Goal: Information Seeking & Learning: Check status

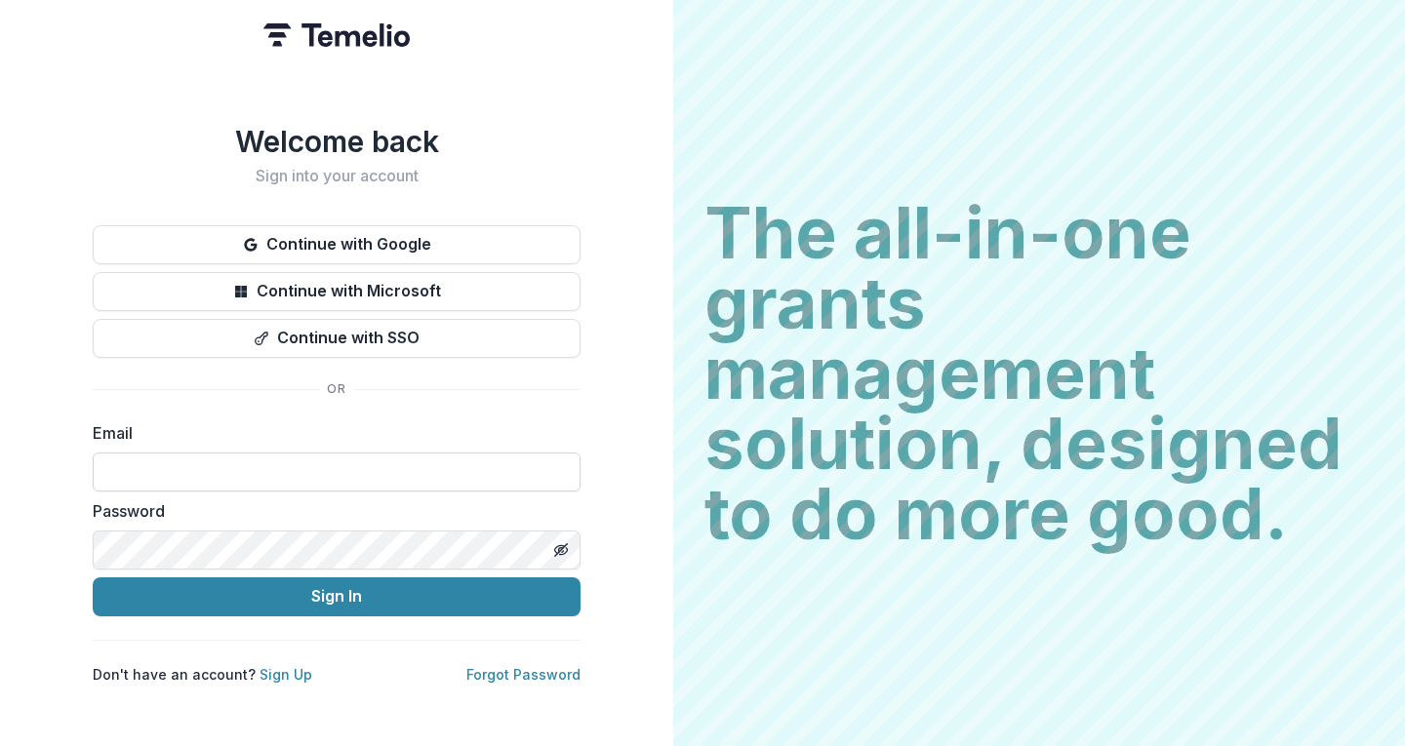
click at [261, 458] on input at bounding box center [337, 472] width 488 height 39
type input "**********"
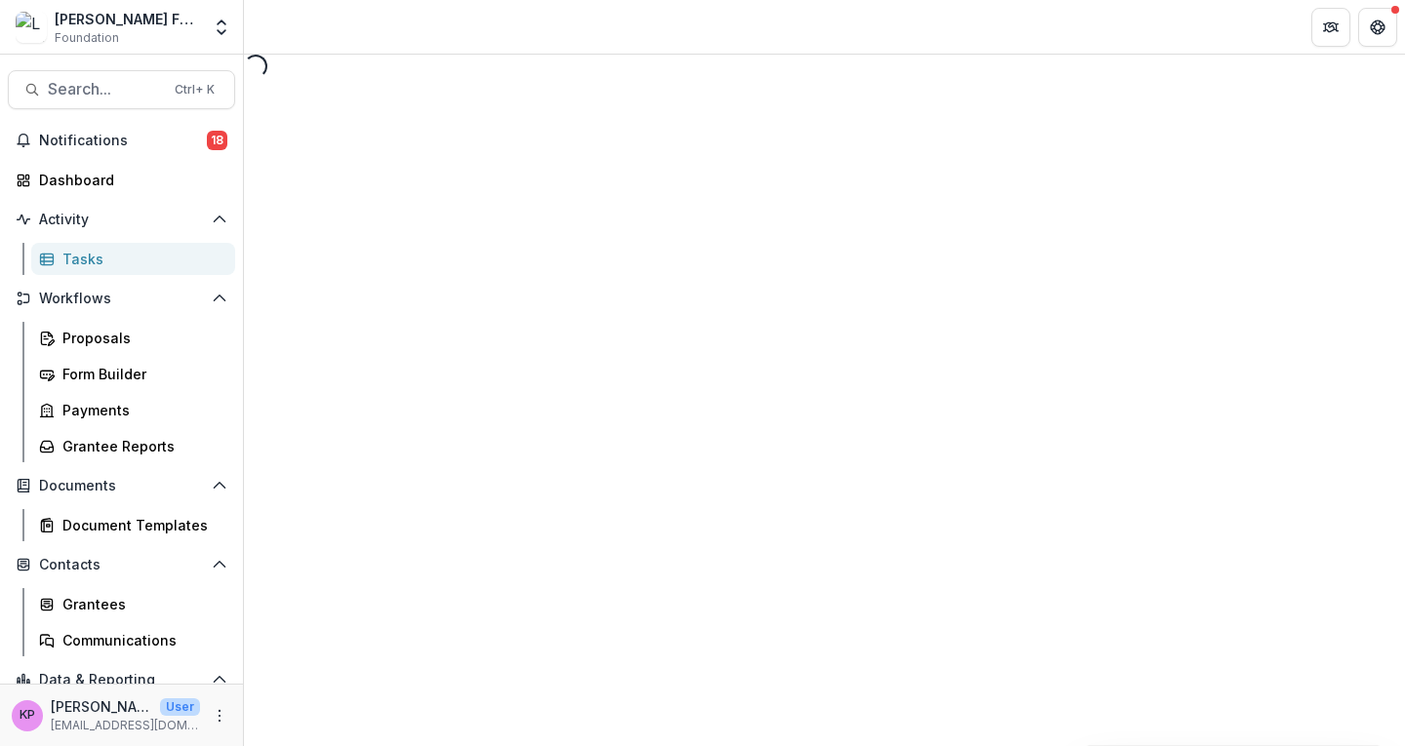
select select "********"
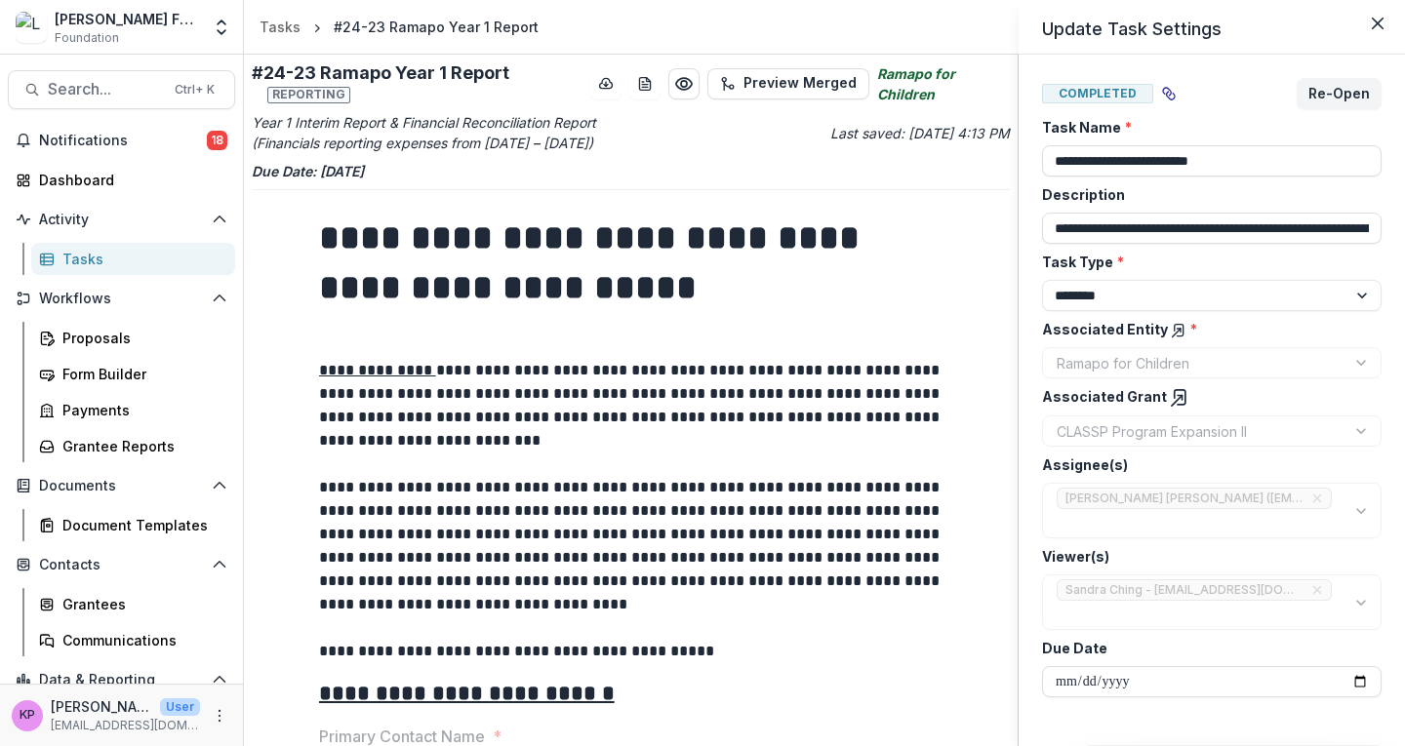
click at [639, 517] on div "**********" at bounding box center [702, 373] width 1405 height 746
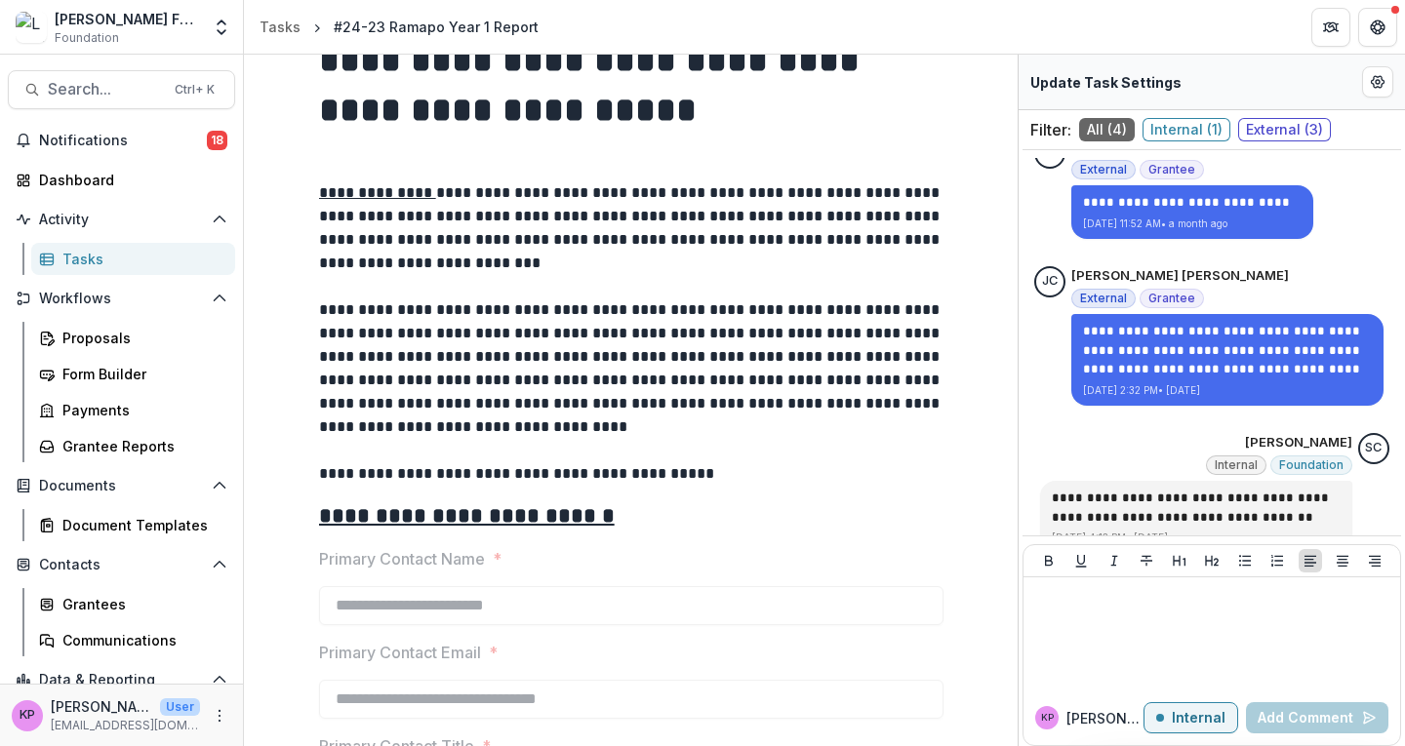
scroll to position [281, 0]
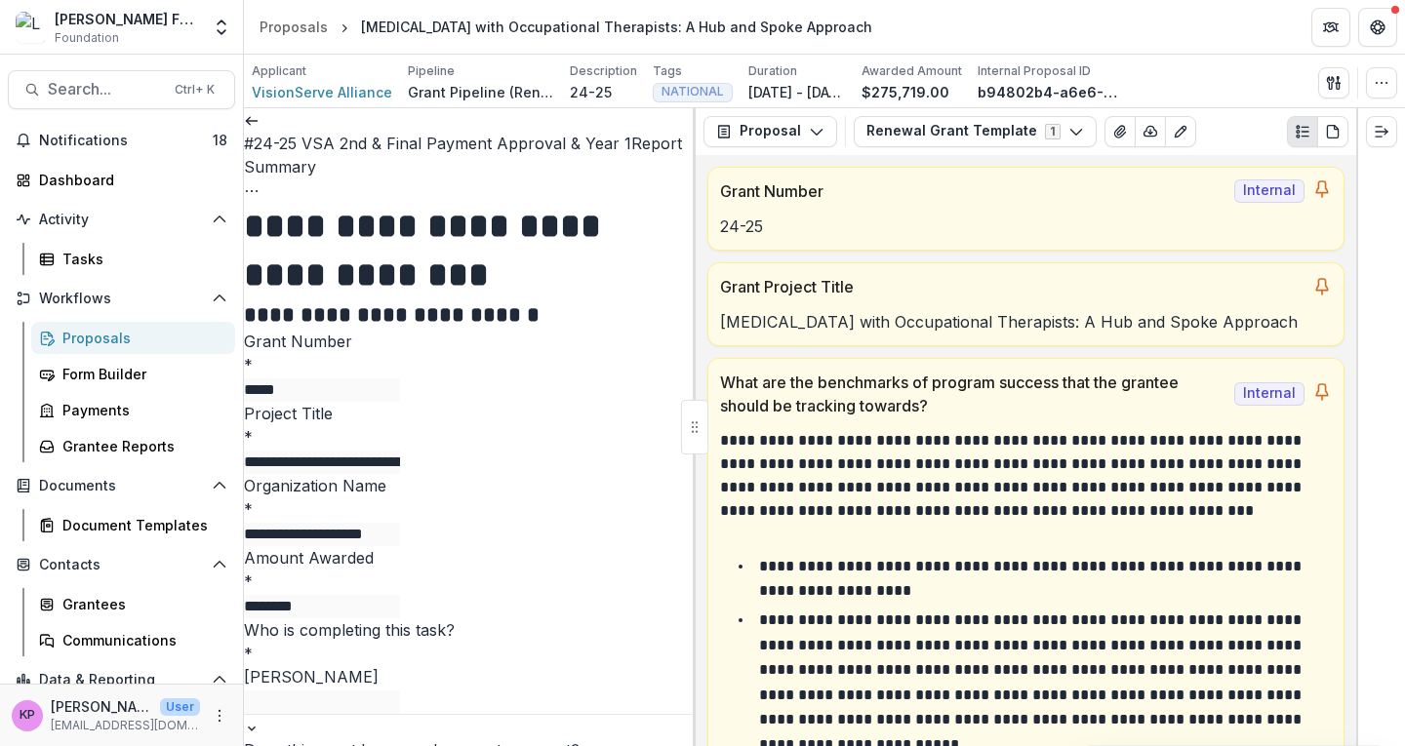
click at [260, 183] on icon "Options" at bounding box center [252, 191] width 16 height 16
click at [595, 182] on link "View task" at bounding box center [578, 176] width 209 height 32
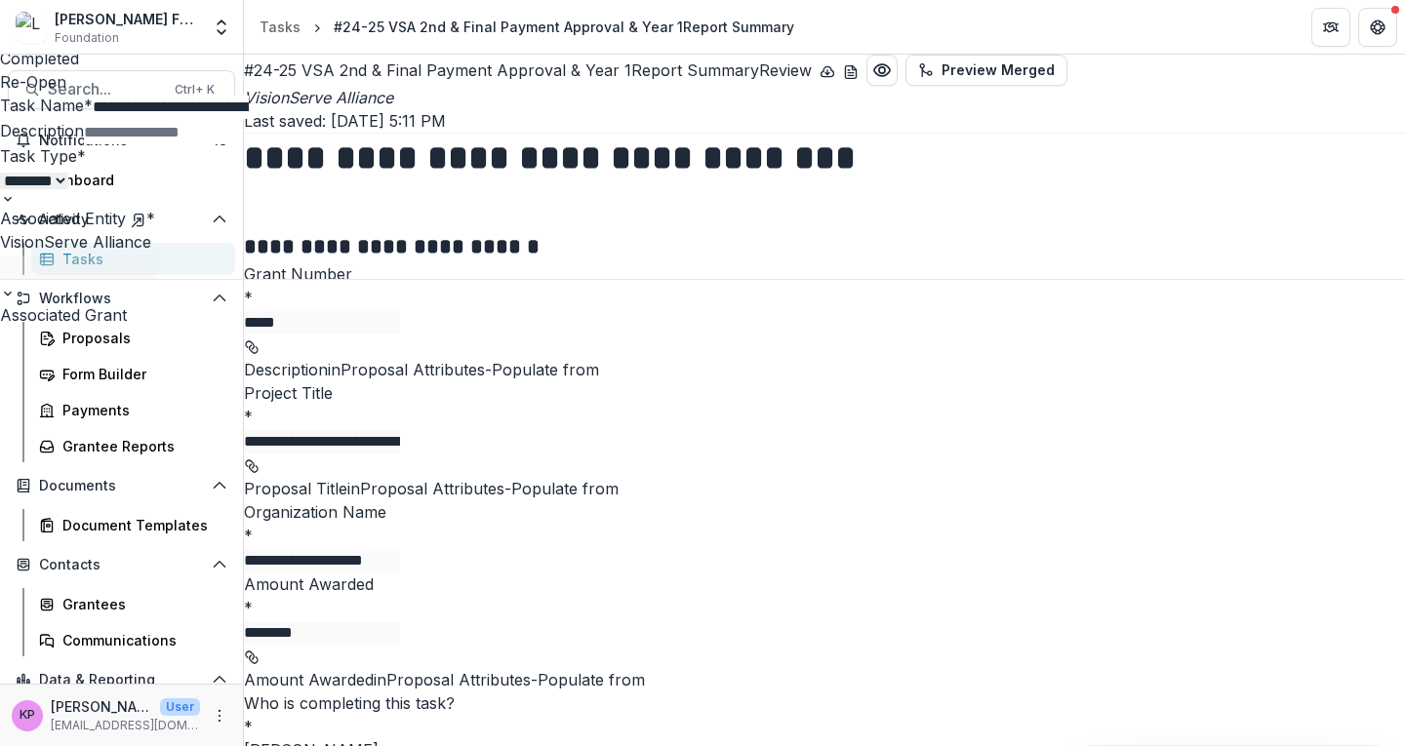
click at [16, 21] on icon "Close" at bounding box center [8, 14] width 16 height 16
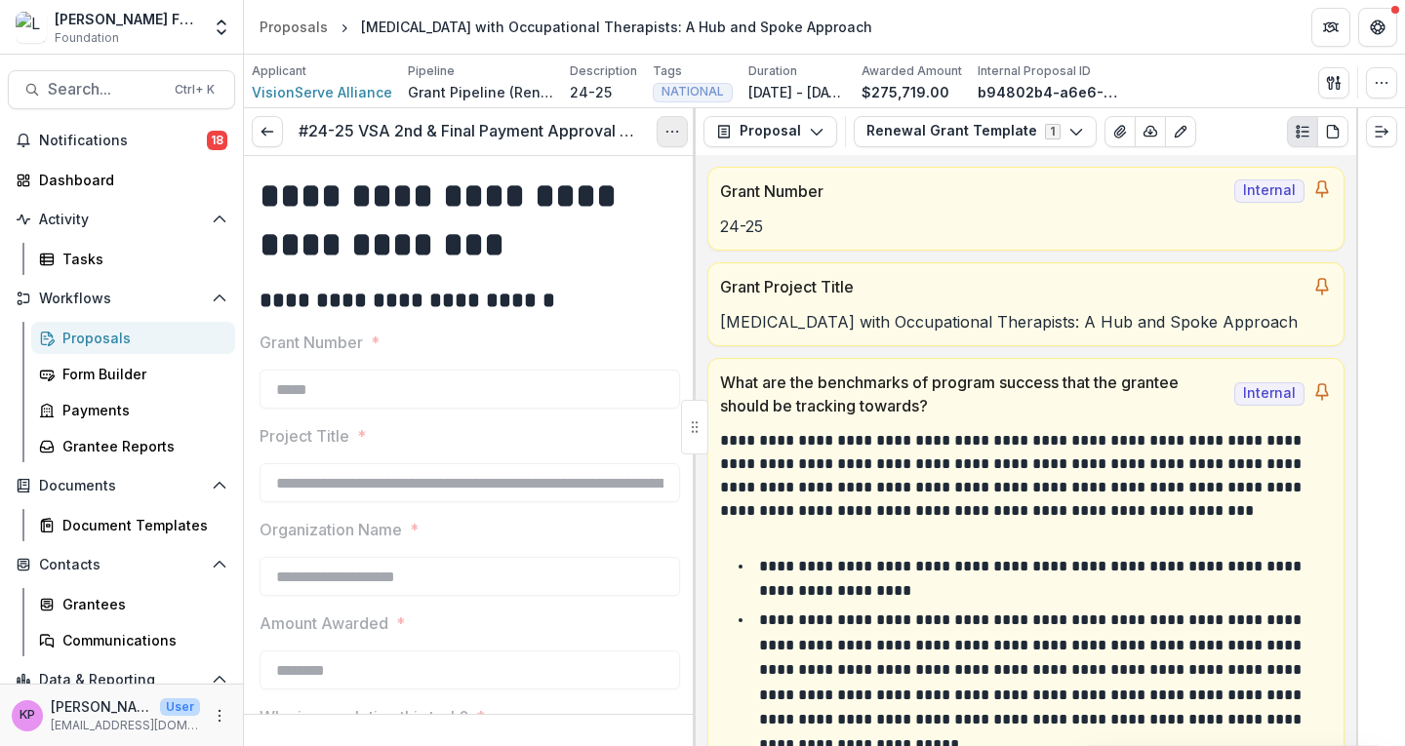
click at [672, 132] on circle "Options" at bounding box center [672, 131] width 1 height 1
click at [608, 167] on link "View task" at bounding box center [578, 176] width 209 height 32
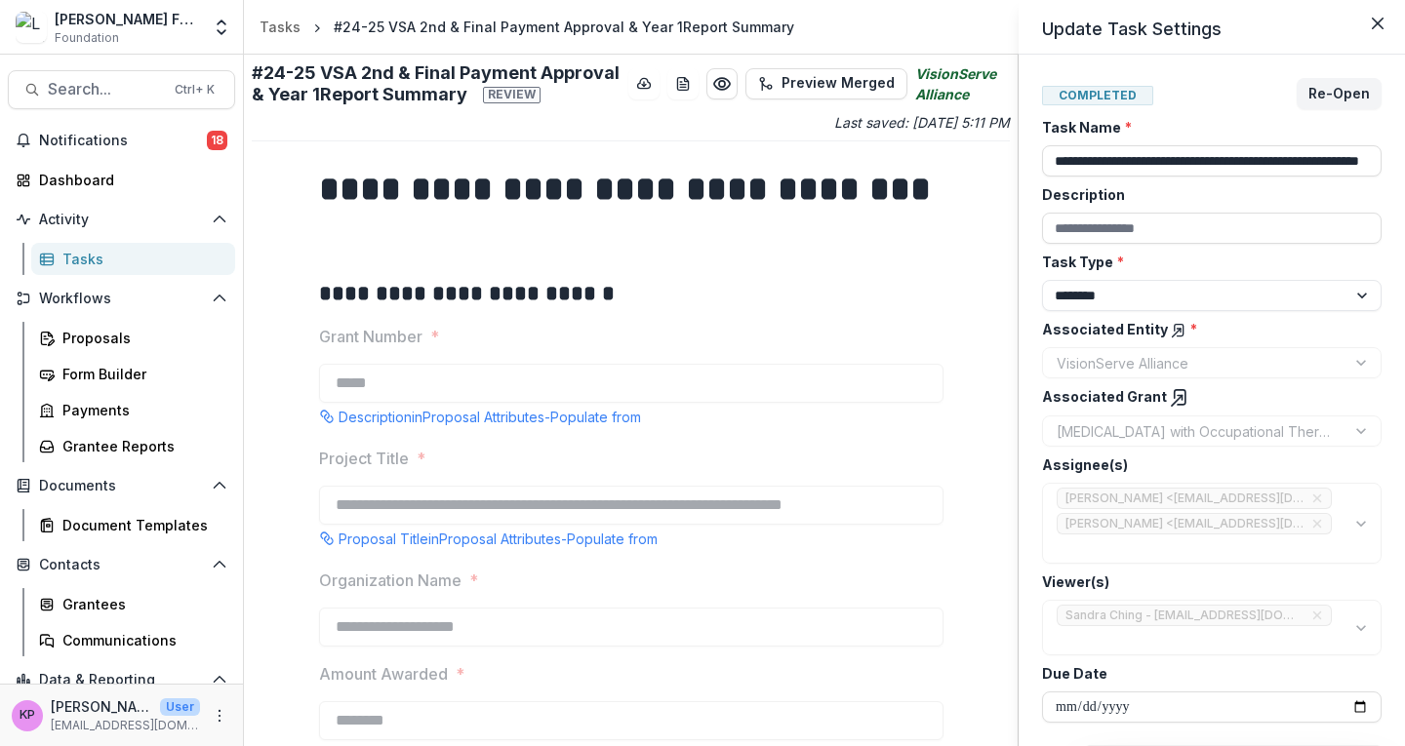
click at [617, 448] on div "**********" at bounding box center [702, 373] width 1405 height 746
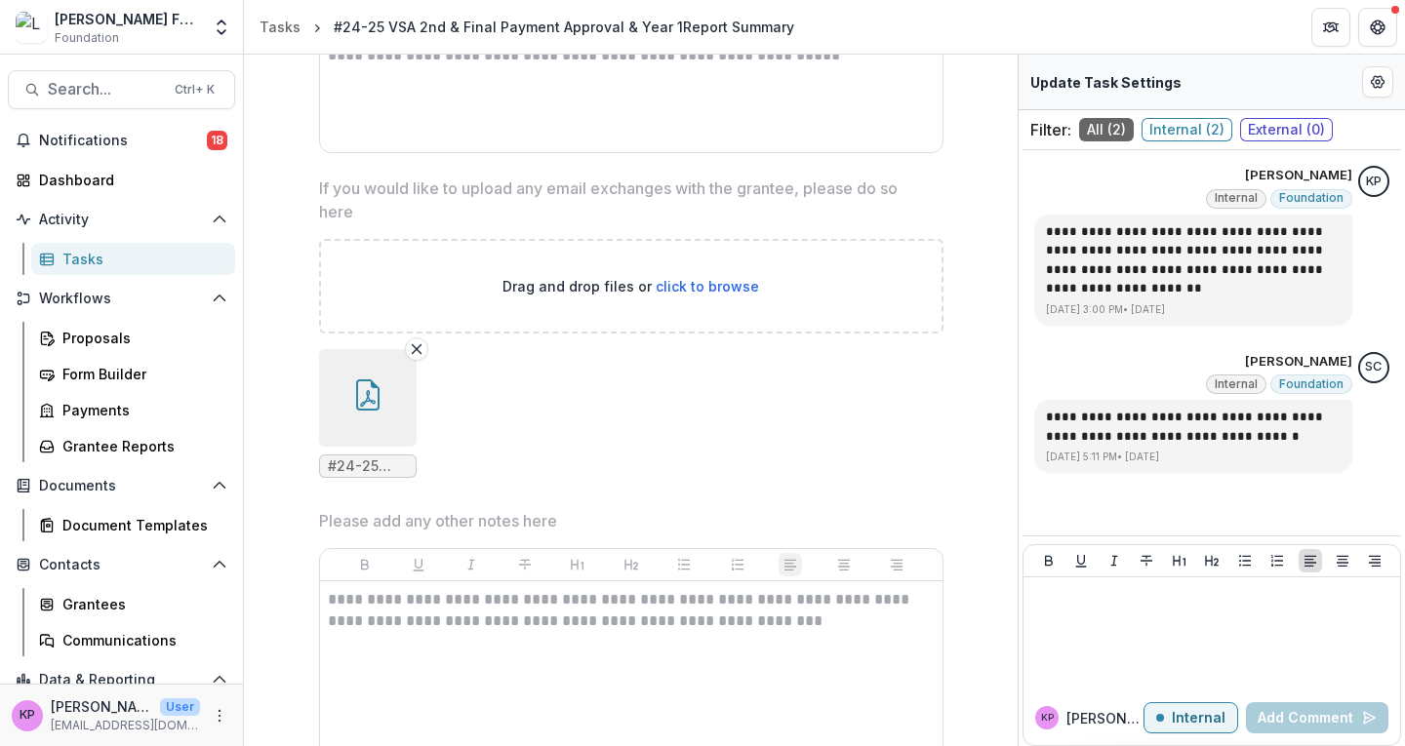
scroll to position [3640, 0]
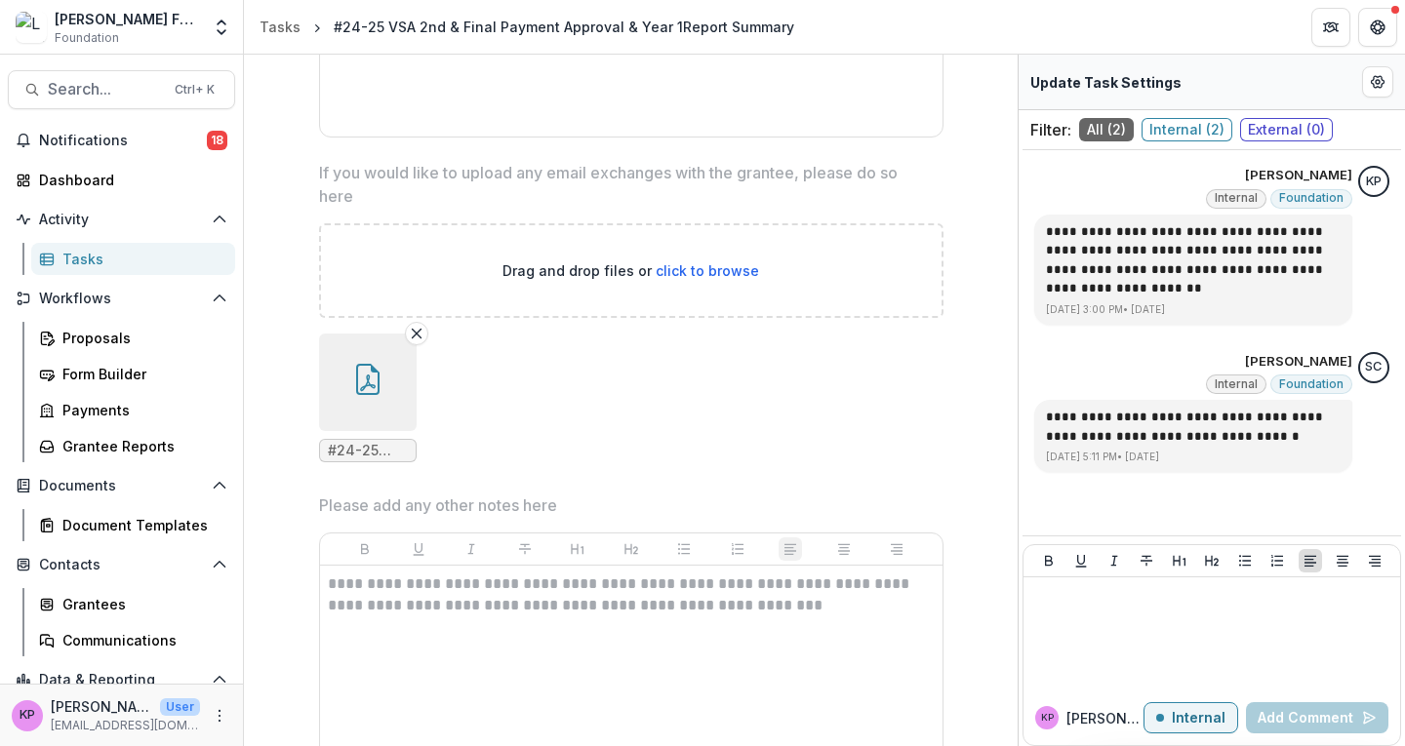
click at [383, 394] on button "button" at bounding box center [368, 383] width 98 height 98
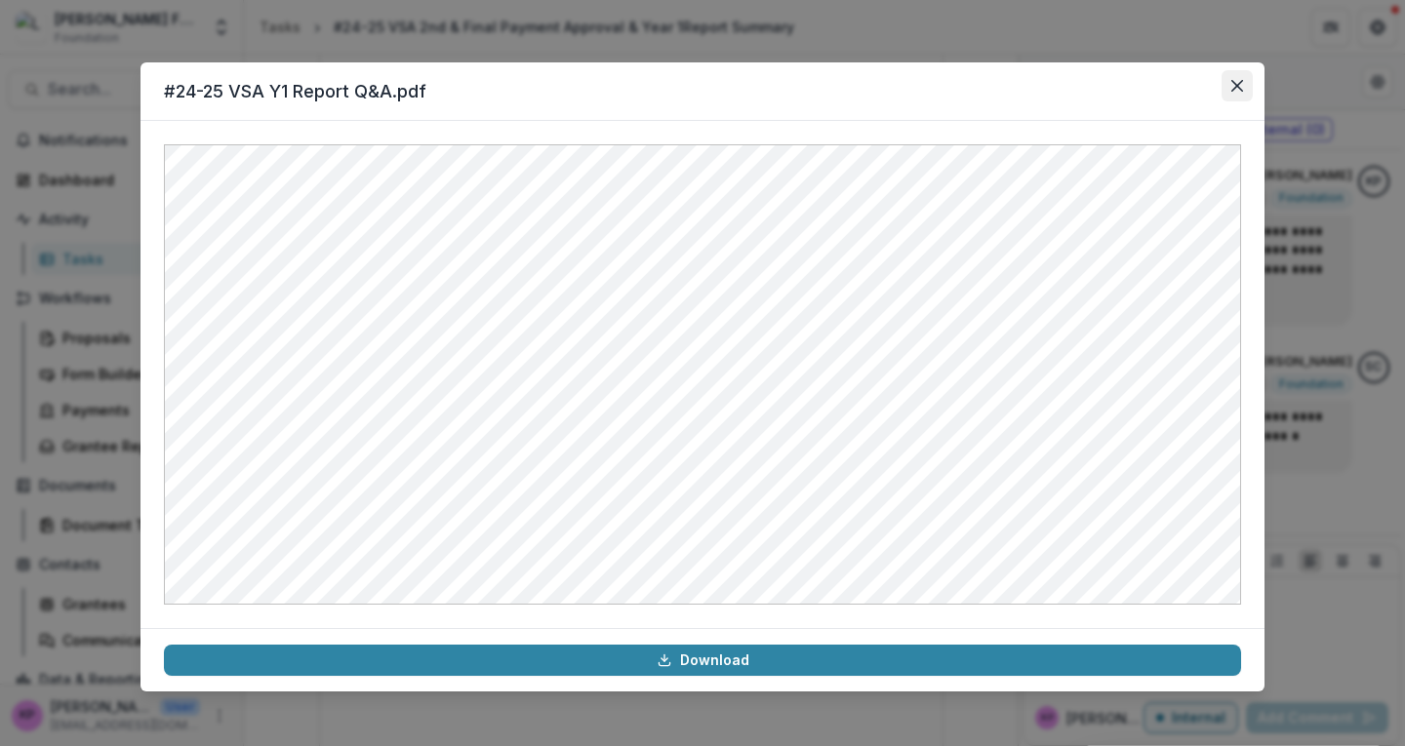
click at [1237, 84] on icon "Close" at bounding box center [1237, 86] width 12 height 12
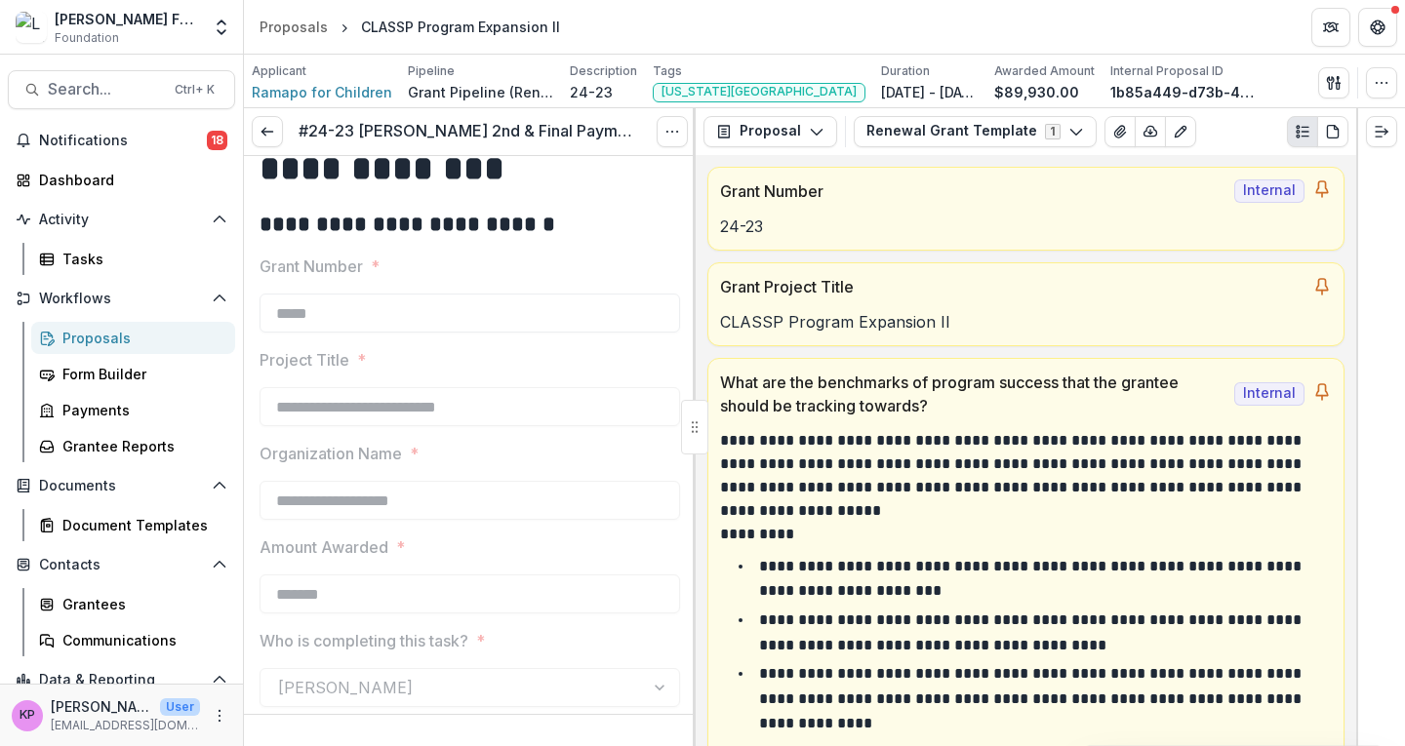
scroll to position [87, 0]
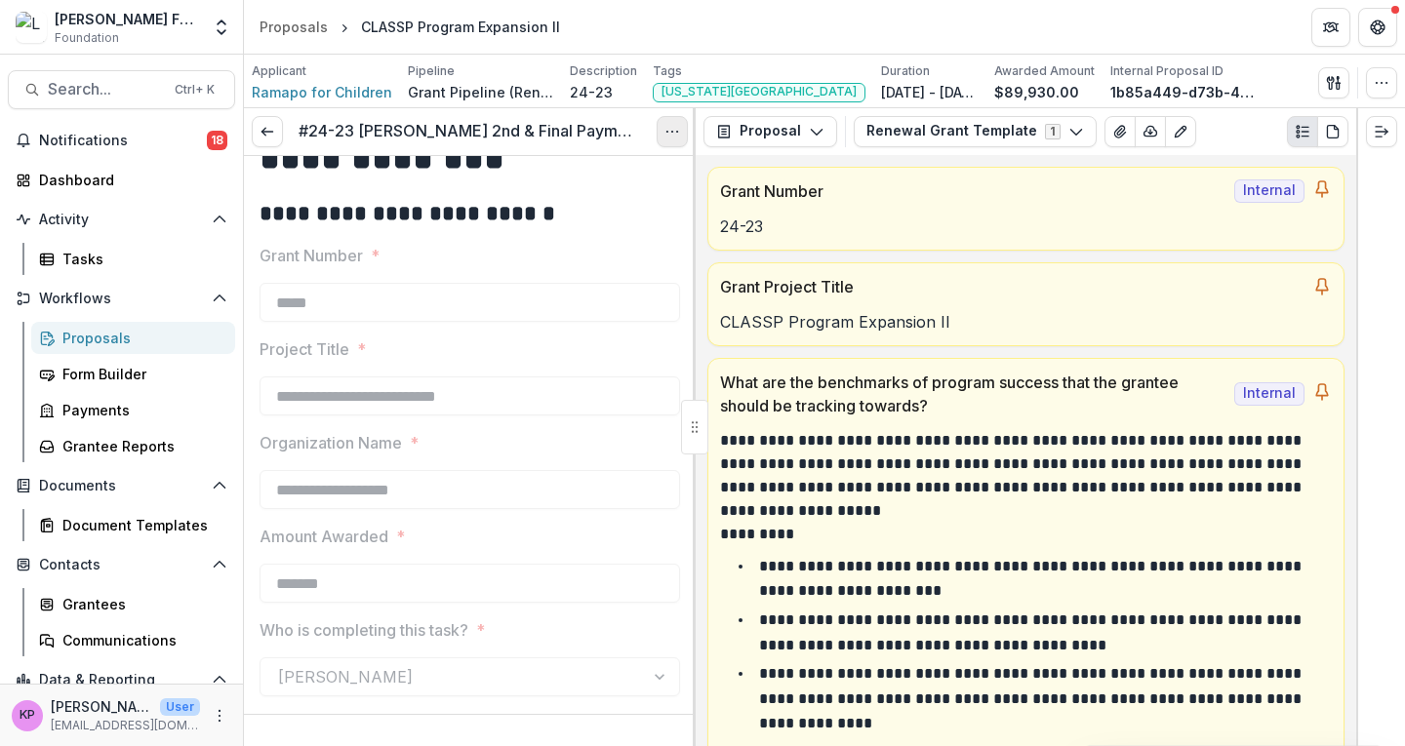
click at [671, 124] on icon "Options" at bounding box center [672, 132] width 16 height 16
click at [595, 168] on link "View task" at bounding box center [578, 176] width 209 height 32
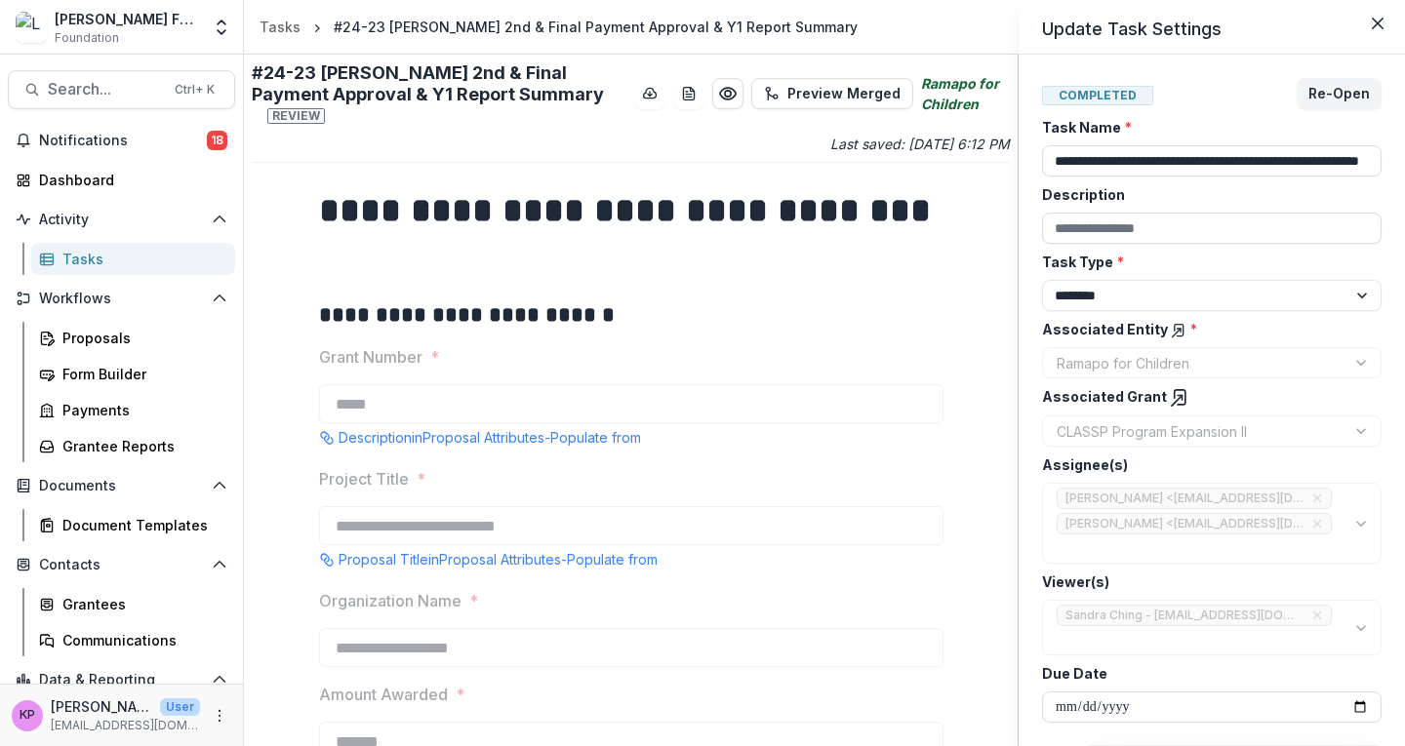
click at [642, 325] on div "**********" at bounding box center [702, 373] width 1405 height 746
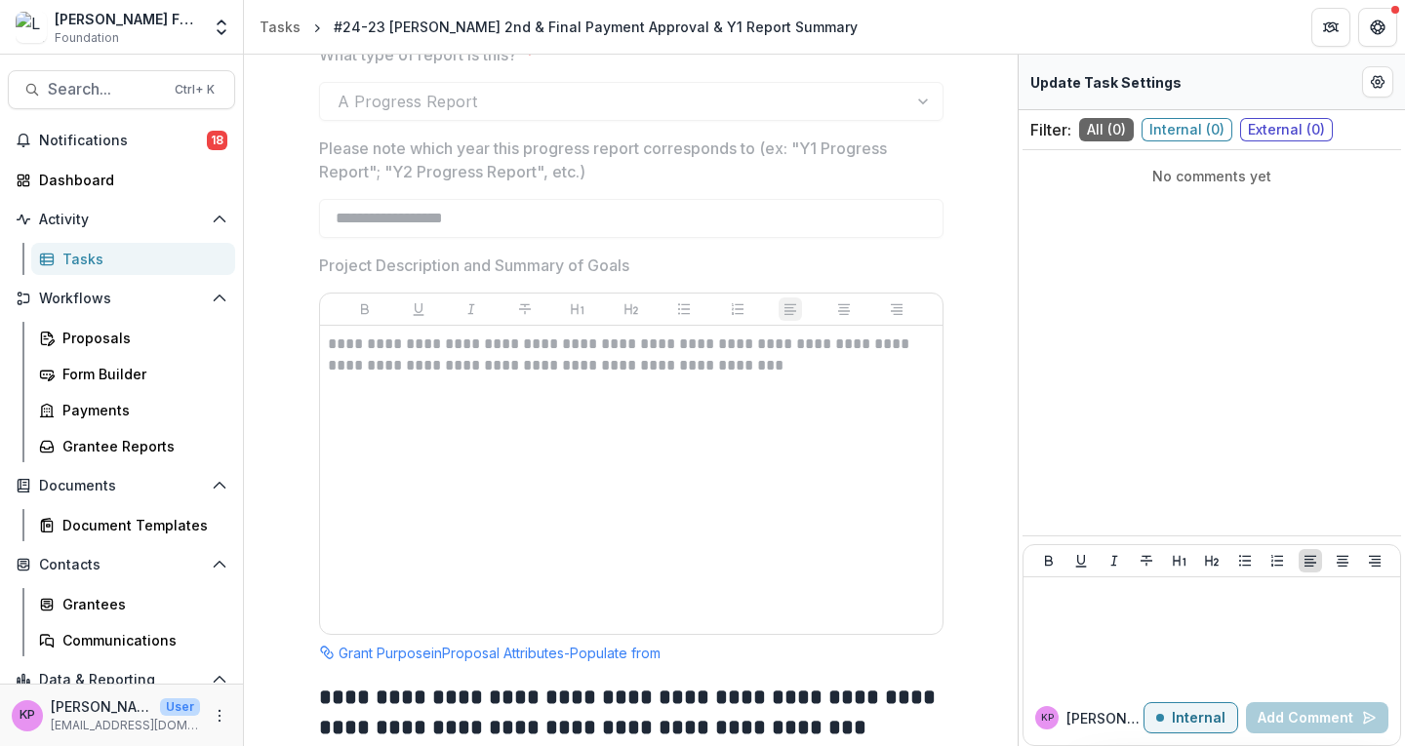
scroll to position [2377, 0]
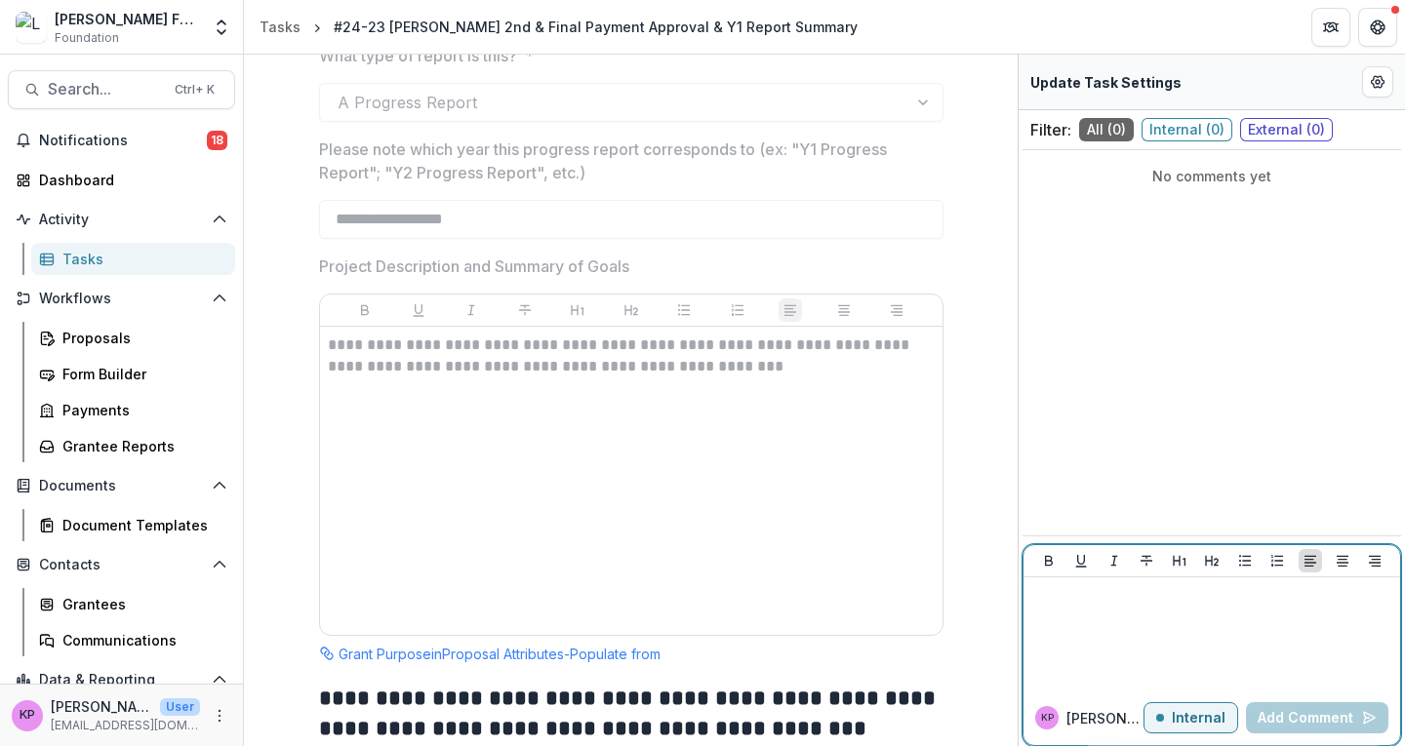
click at [1169, 618] on div at bounding box center [1211, 634] width 361 height 98
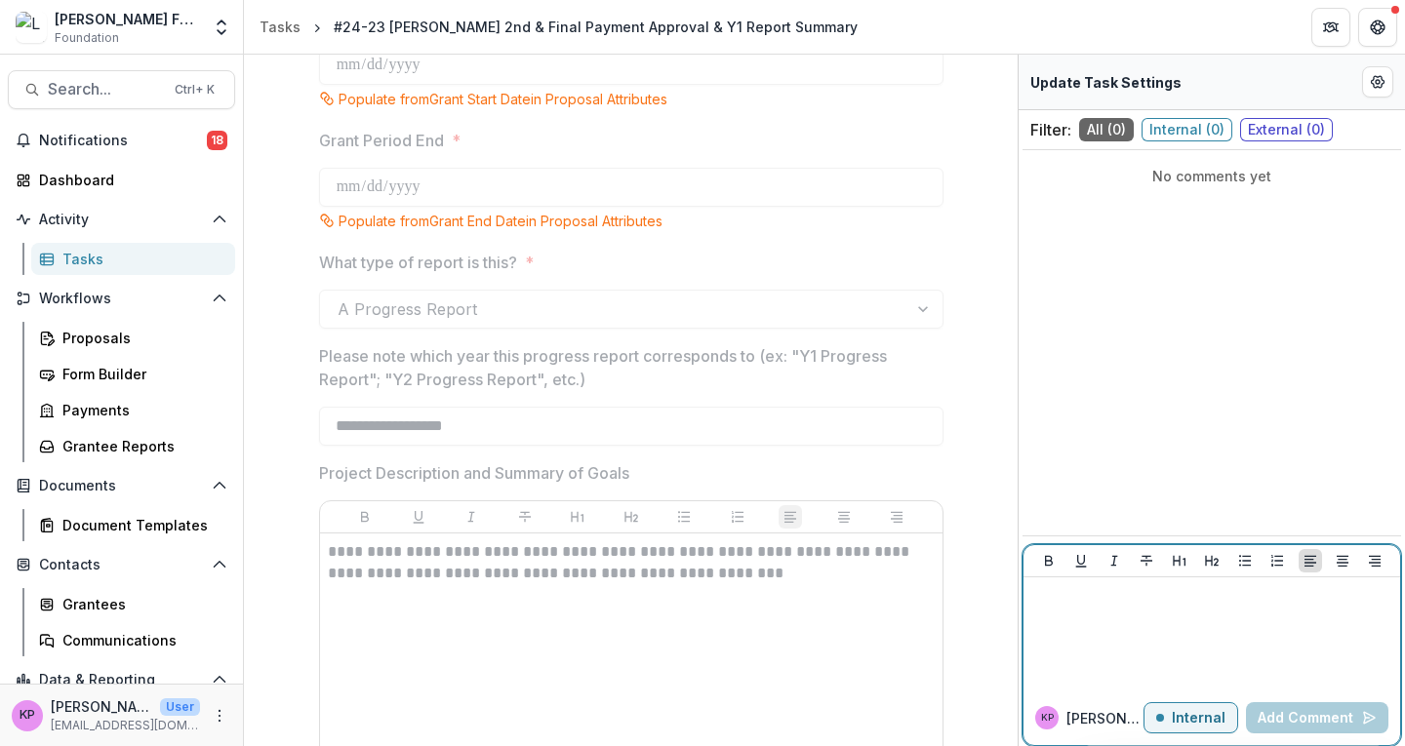
scroll to position [2045, 0]
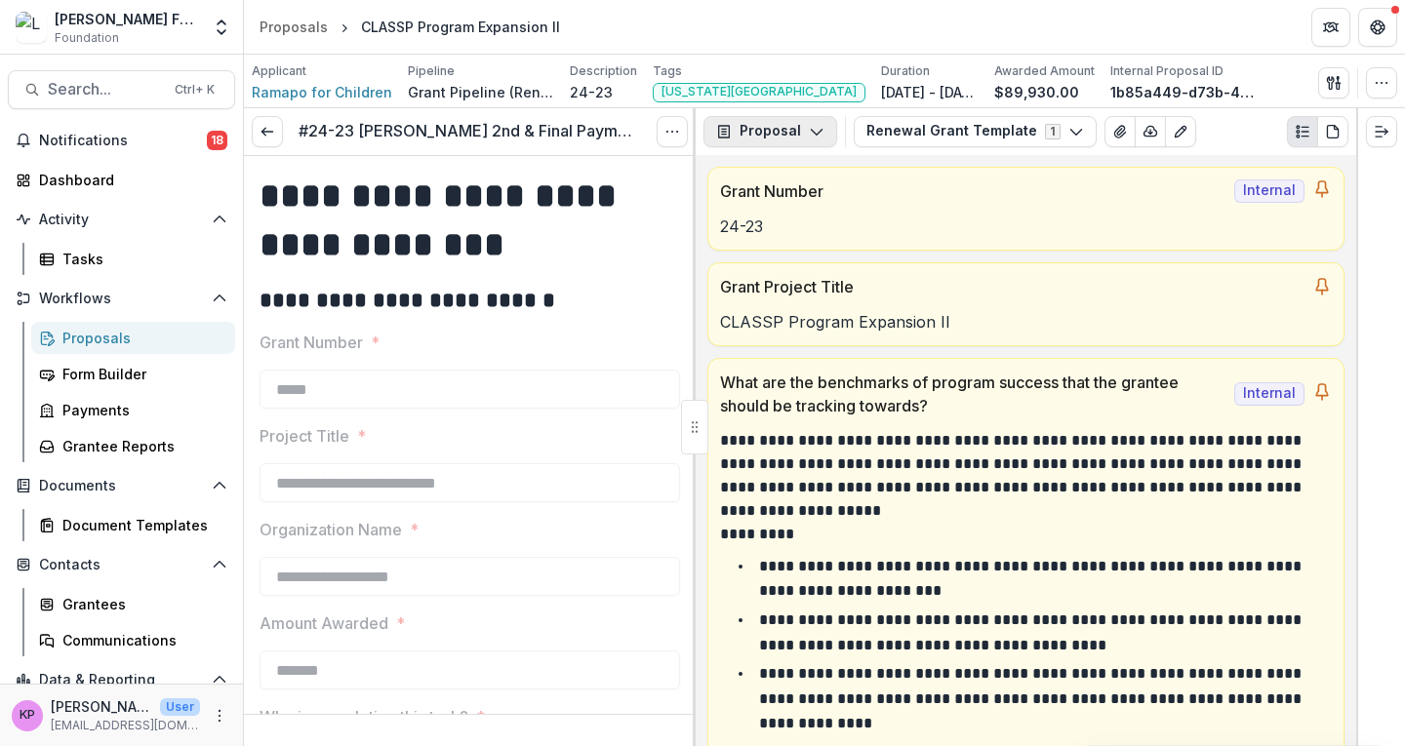
click at [795, 140] on button "Proposal" at bounding box center [770, 131] width 134 height 31
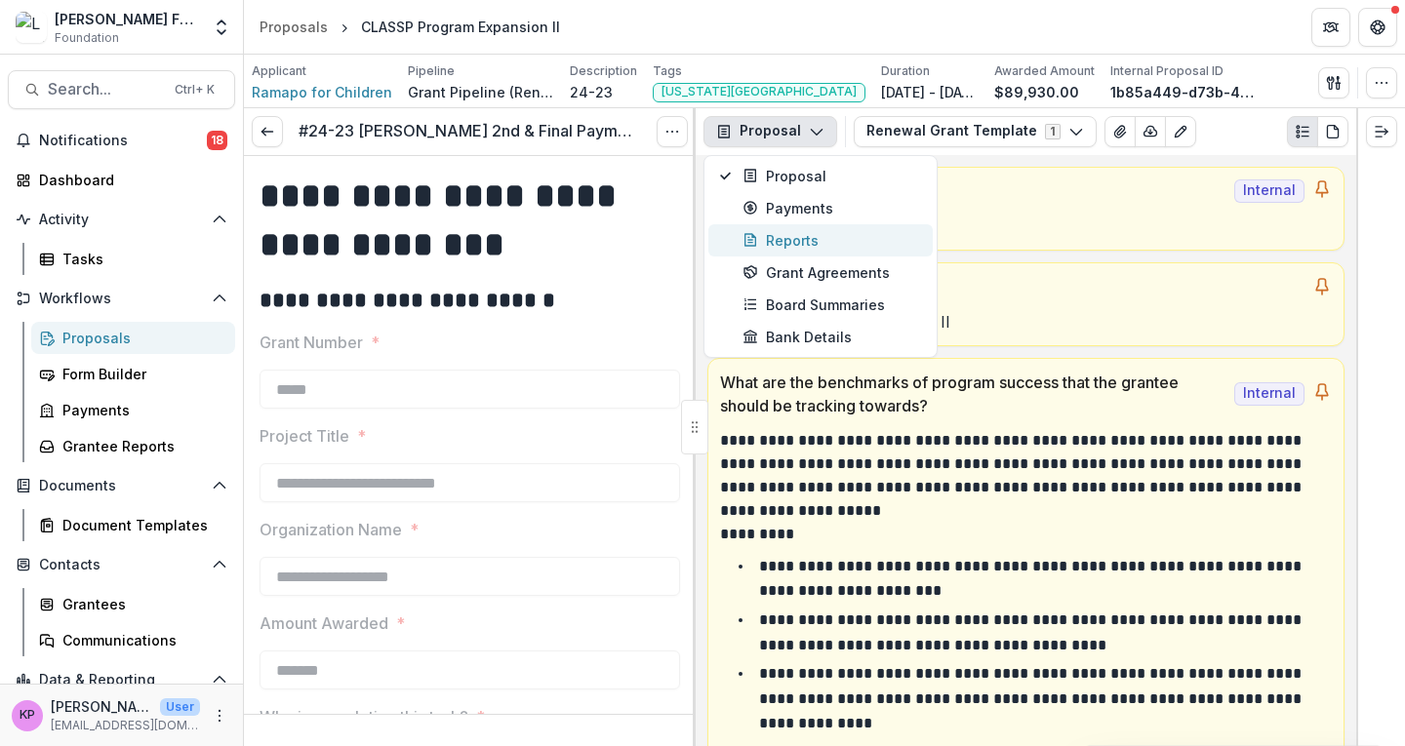
click at [788, 237] on div "Reports" at bounding box center [831, 240] width 179 height 20
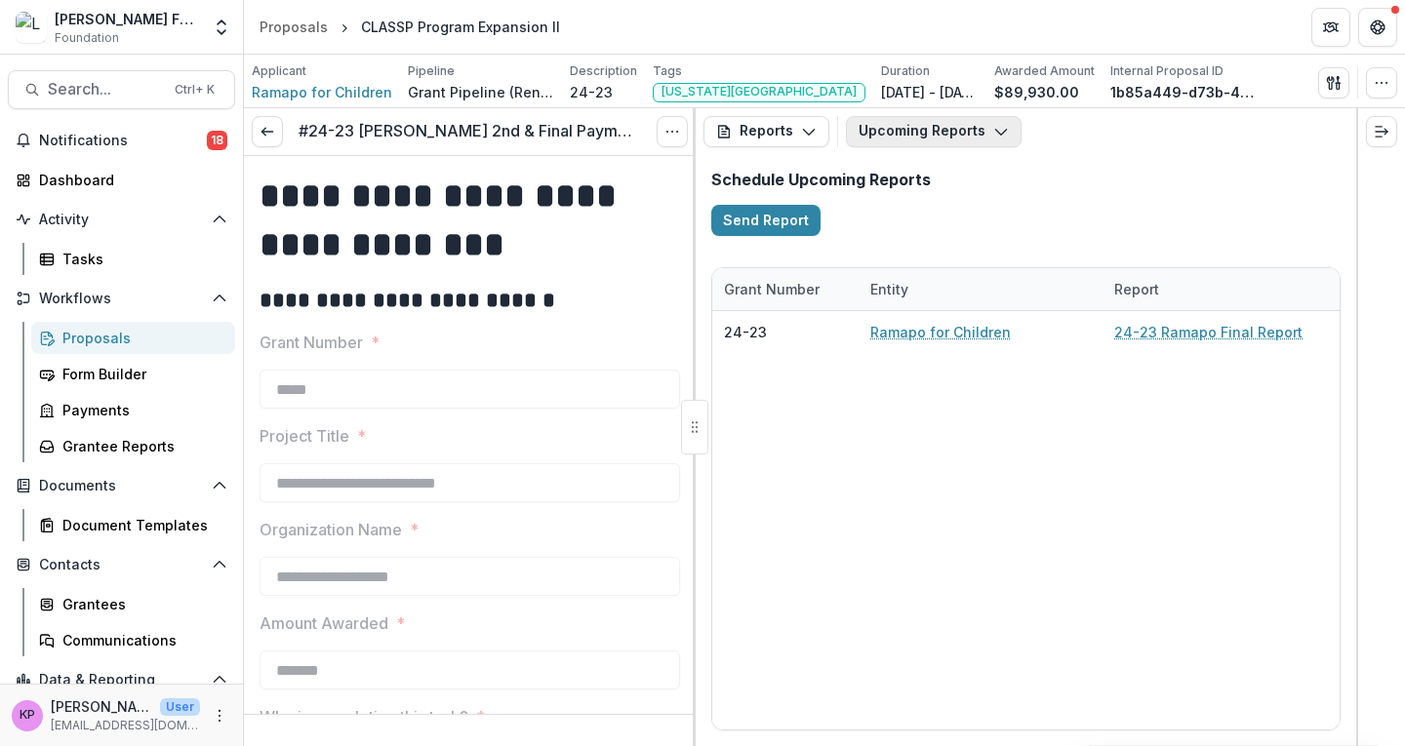
click at [932, 129] on button "Upcoming Reports" at bounding box center [934, 131] width 176 height 31
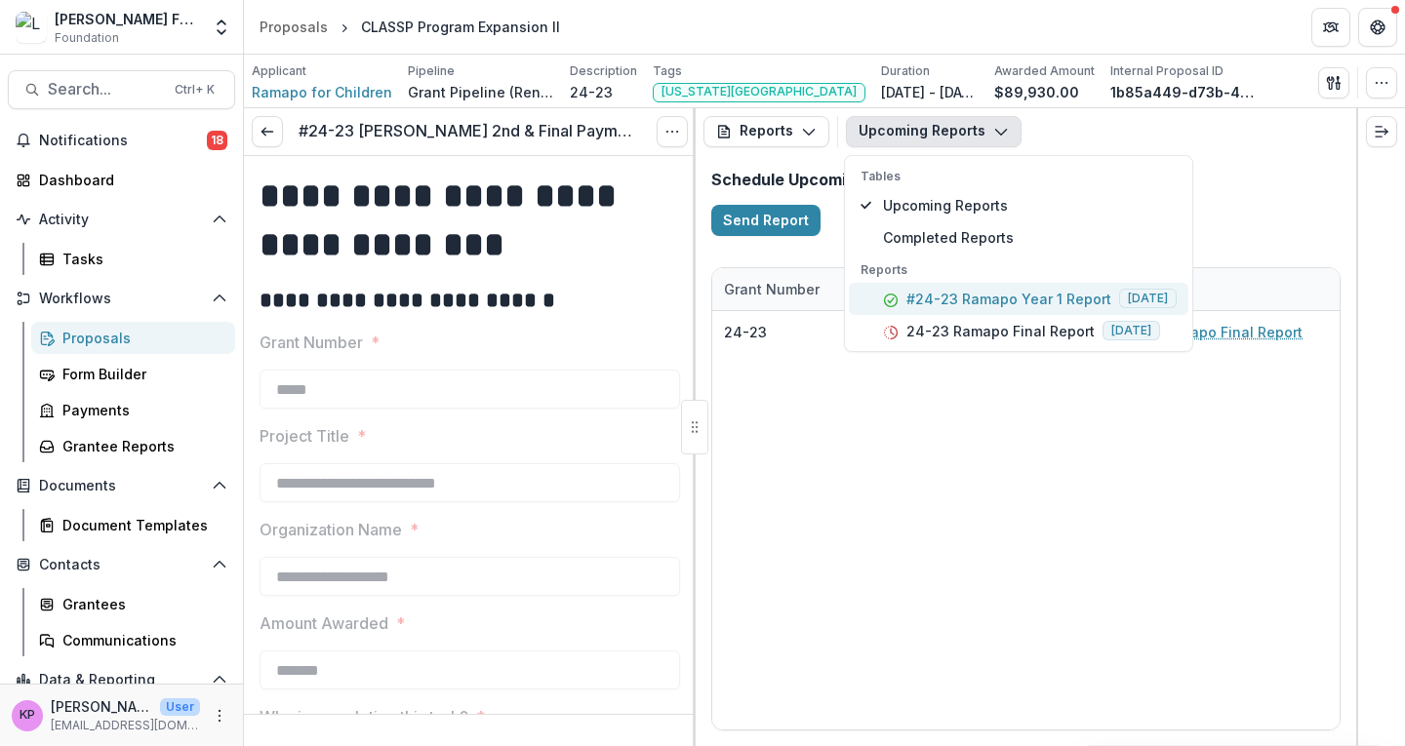
click at [925, 291] on p "#24-23 Ramapo Year 1 Report" at bounding box center [1008, 299] width 205 height 20
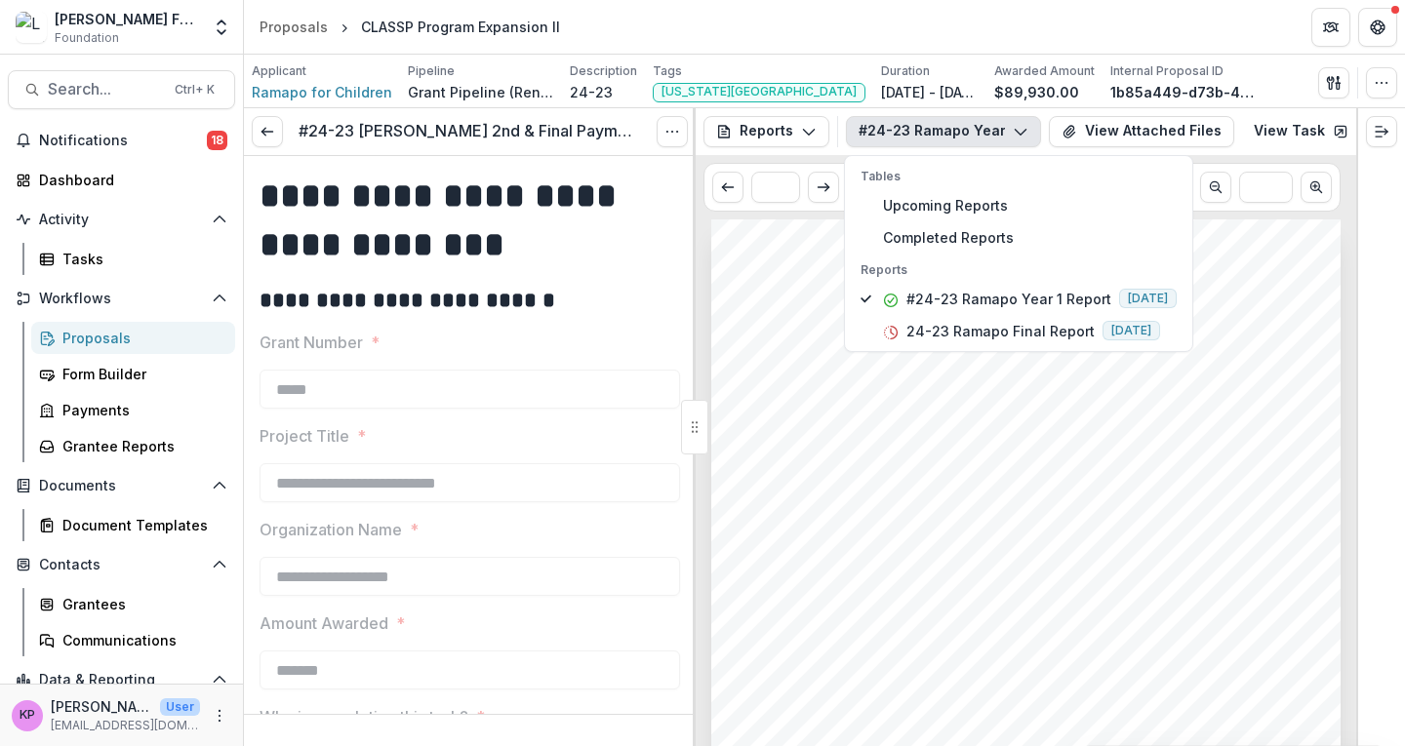
click at [935, 455] on span "Fund Staff with the information we need to determine the overall success of the…" at bounding box center [1019, 456] width 540 height 13
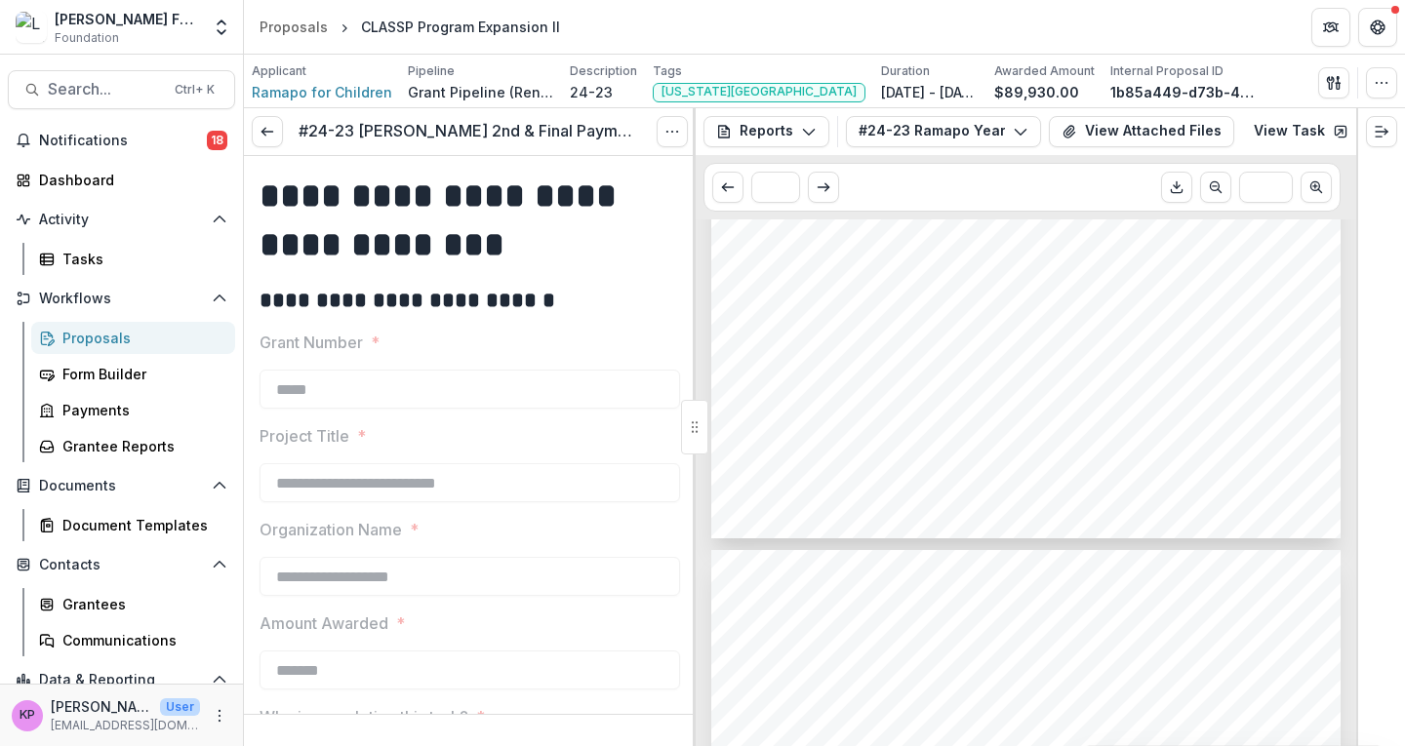
scroll to position [2375, 0]
